Goal: Task Accomplishment & Management: Manage account settings

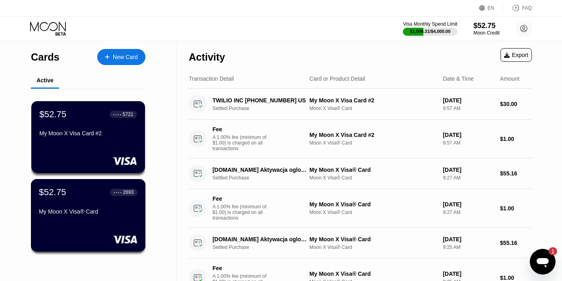
click at [126, 206] on div "$52.75 ● ● ● ● 2693 My Moon X Visa® Card" at bounding box center [88, 202] width 98 height 31
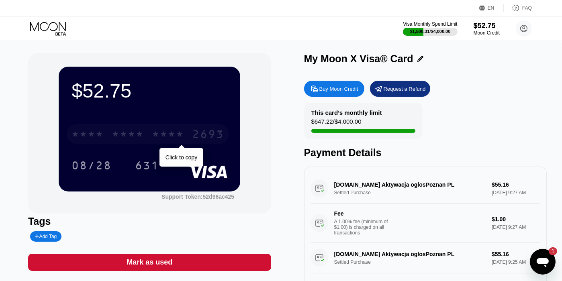
click at [130, 129] on div "* * * * * * * * * * * * 2693" at bounding box center [148, 134] width 162 height 20
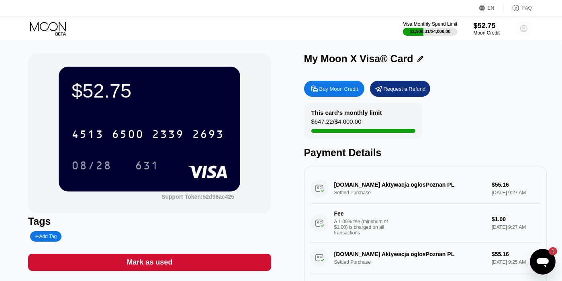
click at [523, 33] on circle at bounding box center [524, 28] width 16 height 16
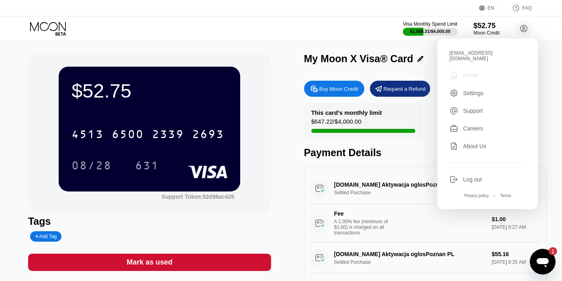
click at [472, 72] on div "Home" at bounding box center [470, 75] width 15 height 6
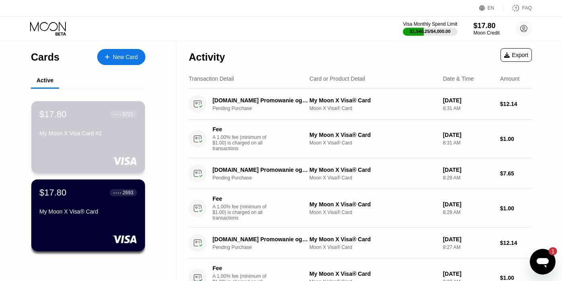
click at [114, 140] on div "My Moon X Visa Card #2" at bounding box center [88, 135] width 98 height 10
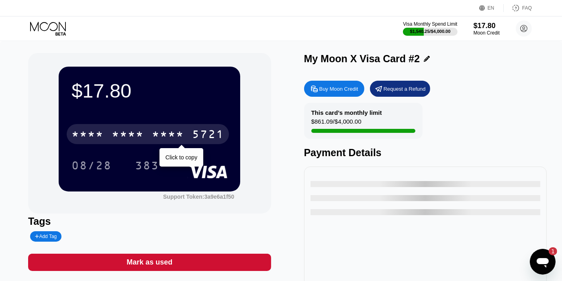
click at [167, 141] on div "* * * *" at bounding box center [168, 135] width 32 height 13
